Goal: Information Seeking & Learning: Learn about a topic

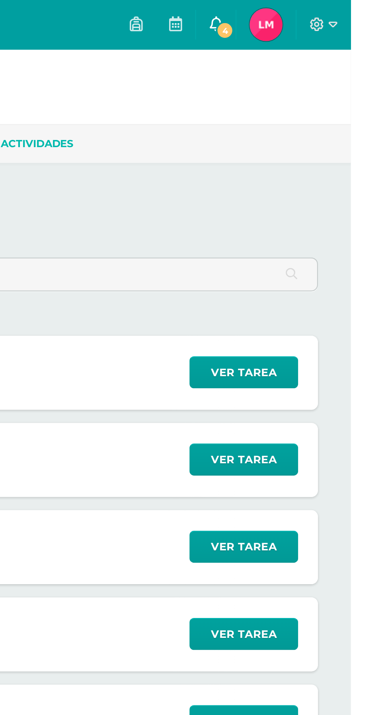
click at [333, 11] on span "4" at bounding box center [329, 14] width 9 height 9
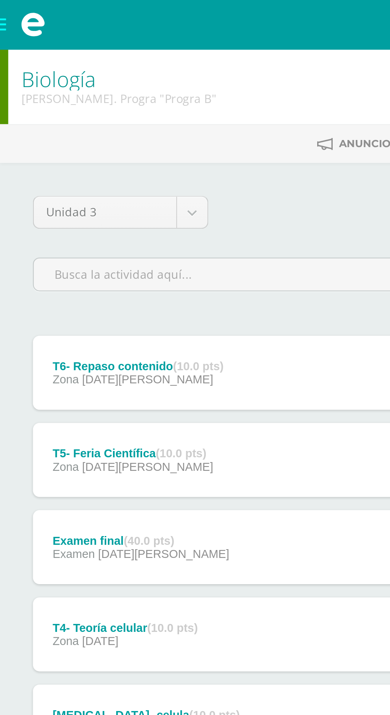
click at [6, 16] on span at bounding box center [16, 12] width 32 height 24
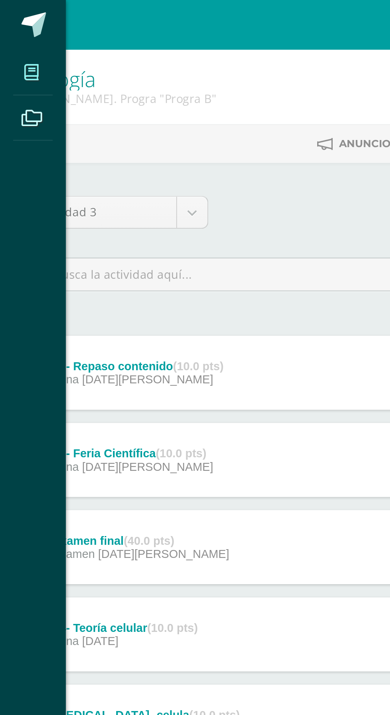
click at [11, 39] on span at bounding box center [15, 35] width 18 height 18
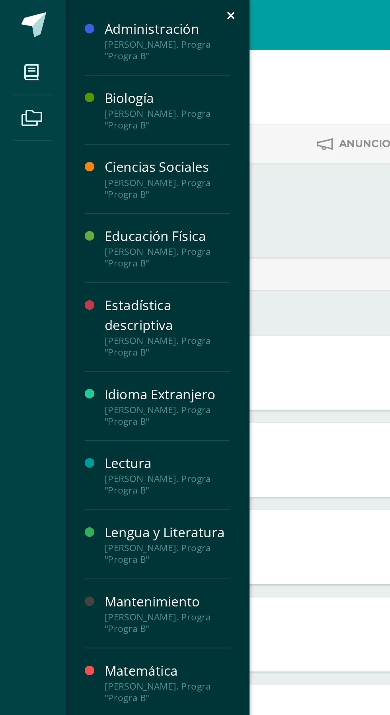
click at [168, 162] on div "Mis cursos Archivos Cerrar panel Administración [PERSON_NAME]. Progra "Progra B…" at bounding box center [195, 357] width 390 height 715
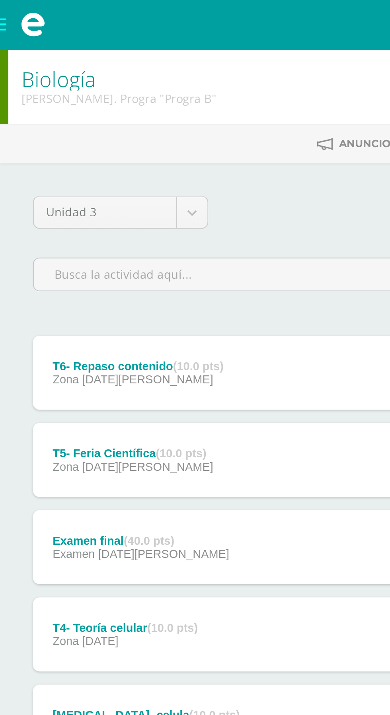
click at [165, 150] on div "Unidad 3 Unidad 1 Unidad 2 Unidad 3 Unidad 4 T6- Repaso contenido (10.0 pts) Zo…" at bounding box center [195, 291] width 364 height 393
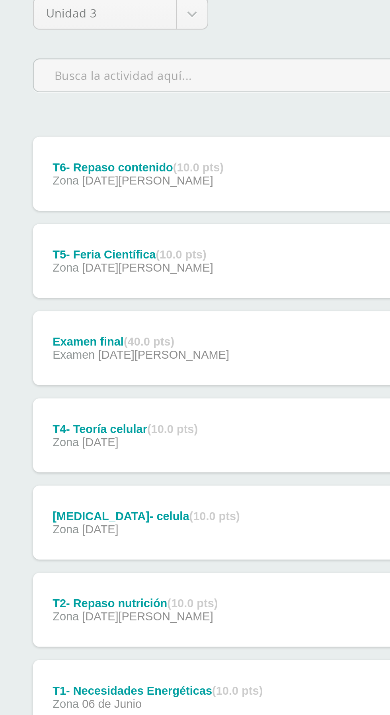
click at [109, 385] on div "T2- Repaso nutrición (10.0 pts) Zona [DATE][PERSON_NAME]" at bounding box center [65, 391] width 99 height 36
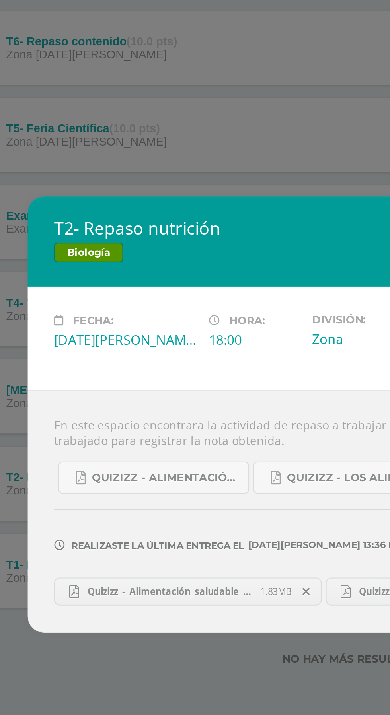
click at [107, 446] on span "Quizizz_-_Alimentación_saludable_250704_133538.pdf" at bounding box center [105, 443] width 88 height 6
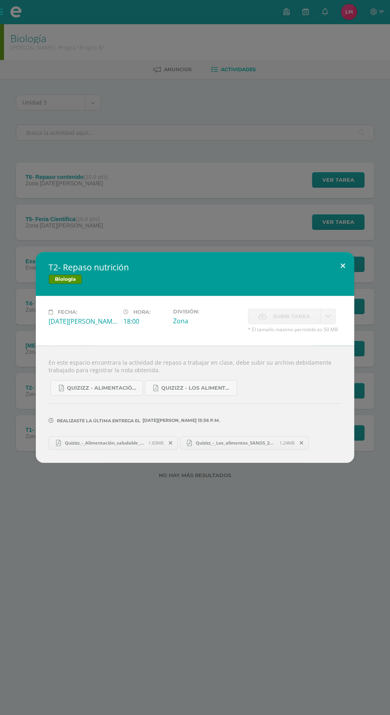
click at [343, 266] on button at bounding box center [342, 265] width 23 height 27
